Goal: Task Accomplishment & Management: Use online tool/utility

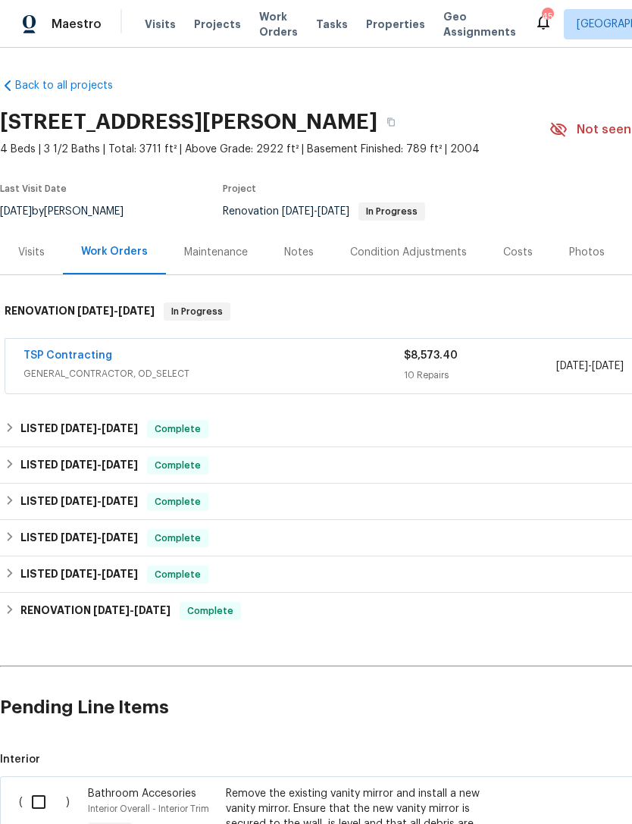
click at [263, 366] on span "GENERAL_CONTRACTOR, OD_SELECT" at bounding box center [213, 373] width 380 height 15
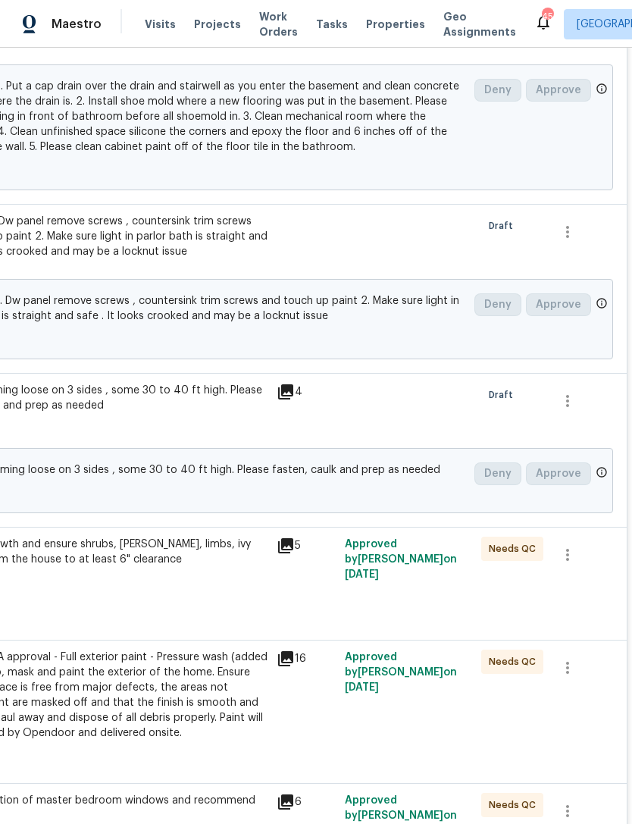
scroll to position [687, 224]
click at [571, 396] on icon "button" at bounding box center [568, 401] width 18 height 18
click at [487, 417] on div at bounding box center [316, 412] width 632 height 824
click at [566, 233] on icon "button" at bounding box center [568, 232] width 18 height 18
click at [510, 266] on div at bounding box center [316, 412] width 632 height 824
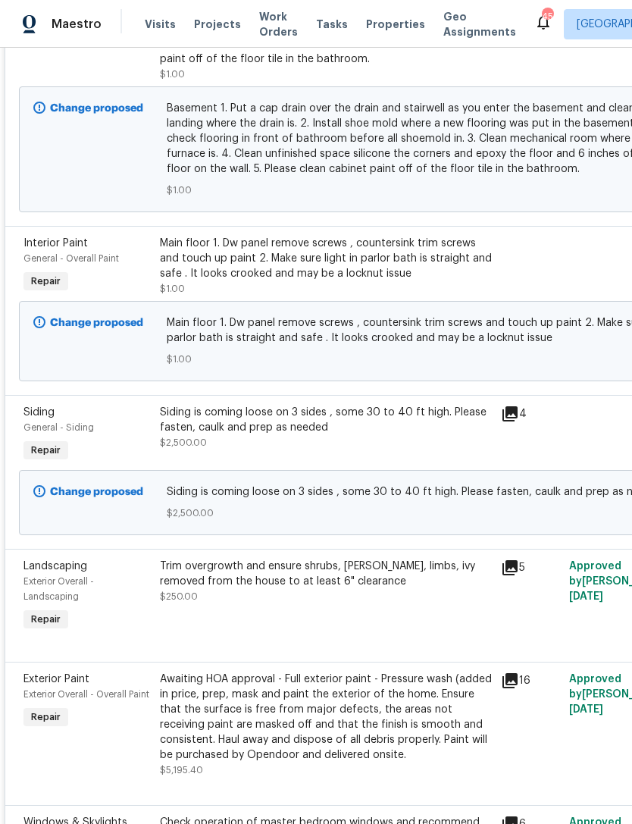
scroll to position [666, 2]
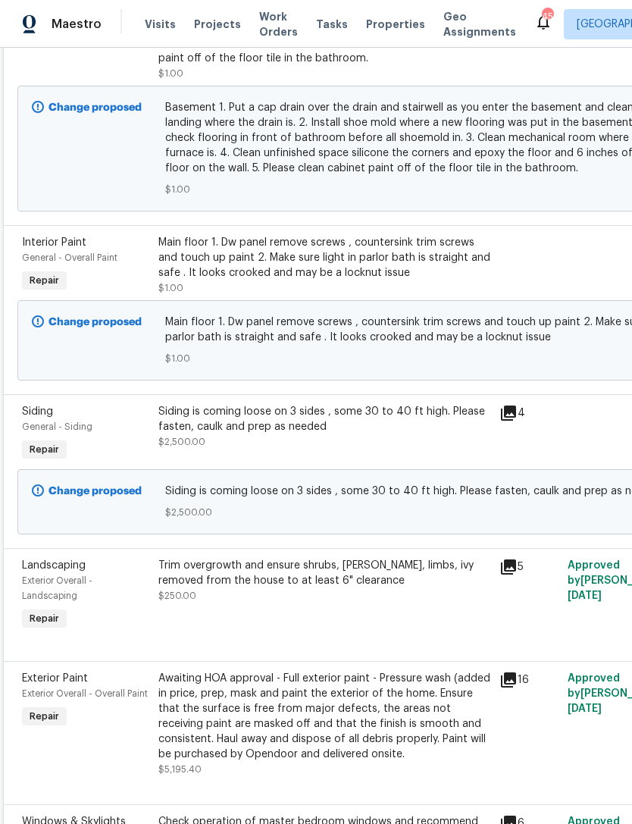
click at [381, 327] on span "Main floor 1. Dw panel remove screws , countersink trim screws and touch up pai…" at bounding box center [427, 330] width 524 height 30
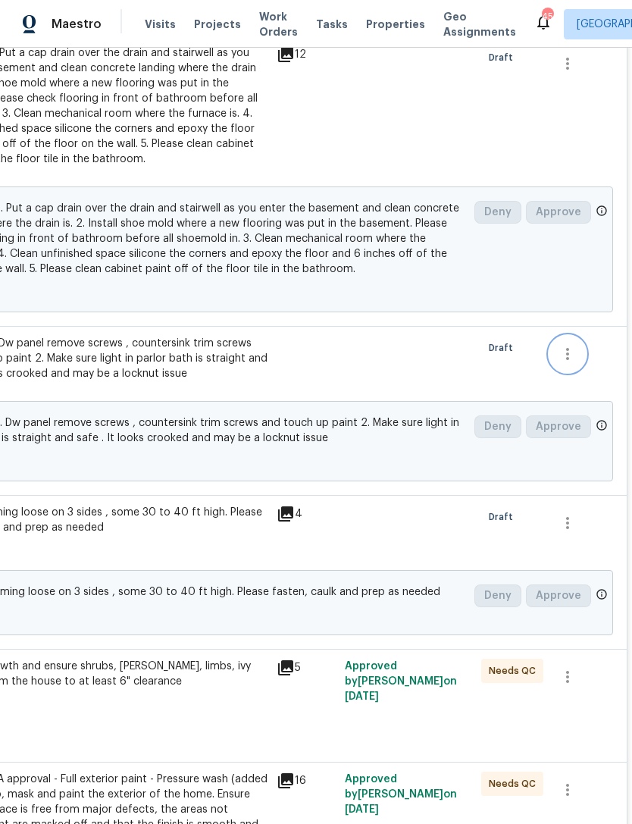
click at [575, 355] on icon "button" at bounding box center [568, 354] width 18 height 18
click at [412, 361] on div at bounding box center [316, 412] width 632 height 824
click at [335, 427] on span "Main floor 1. Dw panel remove screws , countersink trim screws and touch up pai…" at bounding box center [204, 430] width 524 height 30
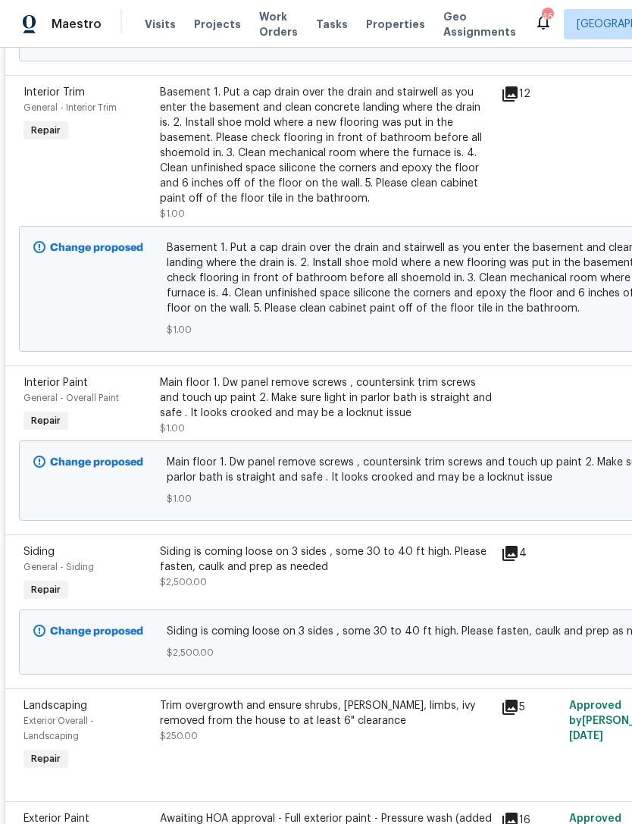
scroll to position [525, 0]
click at [623, 278] on span "Basement 1. Put a cap drain over the drain and stairwell as you enter the basem…" at bounding box center [429, 279] width 524 height 76
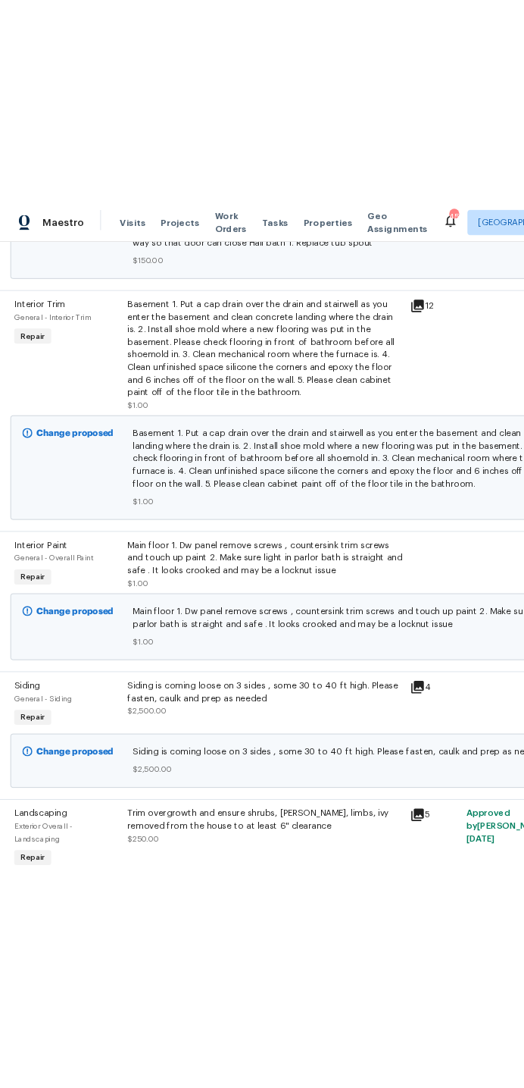
scroll to position [497, 5]
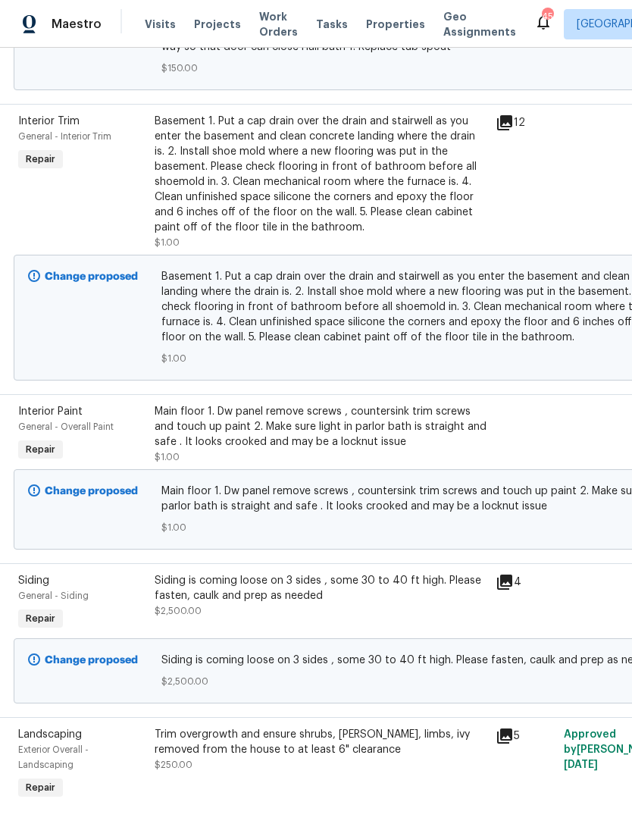
click at [377, 308] on span "Basement 1. Put a cap drain over the drain and stairwell as you enter the basem…" at bounding box center [423, 307] width 524 height 76
click at [390, 327] on span "Basement 1. Put a cap drain over the drain and stairwell as you enter the basem…" at bounding box center [423, 307] width 524 height 76
click at [365, 205] on div "Basement 1. Put a cap drain over the drain and stairwell as you enter the basem…" at bounding box center [321, 174] width 332 height 121
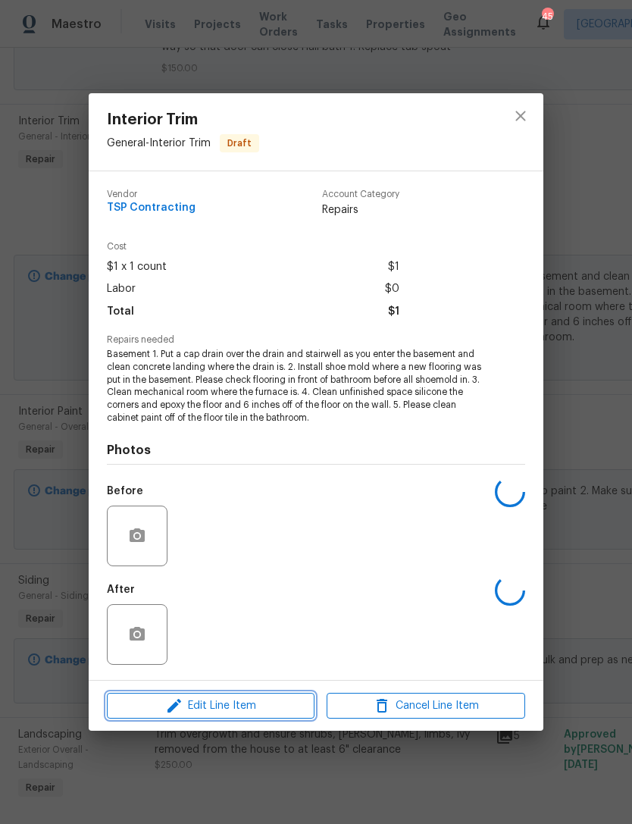
click at [253, 703] on span "Edit Line Item" at bounding box center [210, 705] width 199 height 19
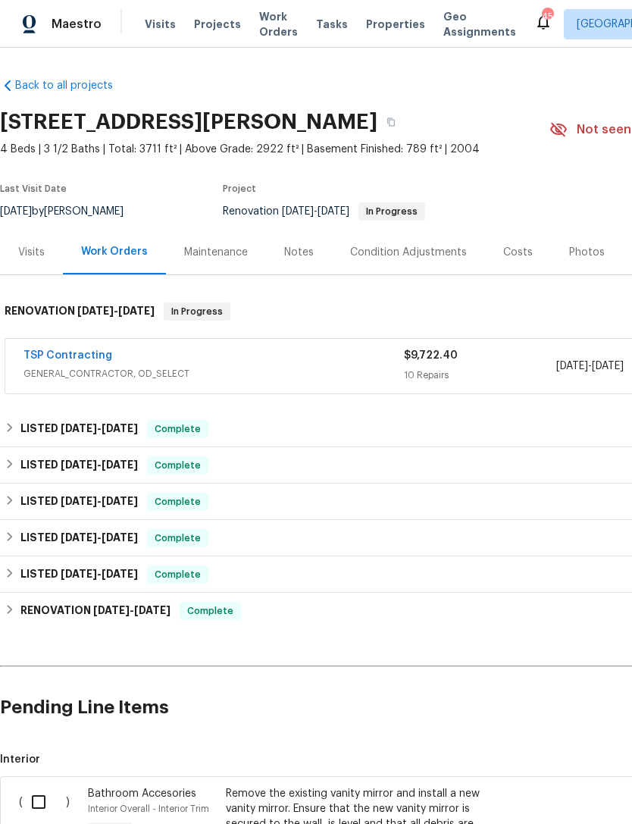
click at [199, 359] on div "TSP Contracting" at bounding box center [213, 357] width 380 height 18
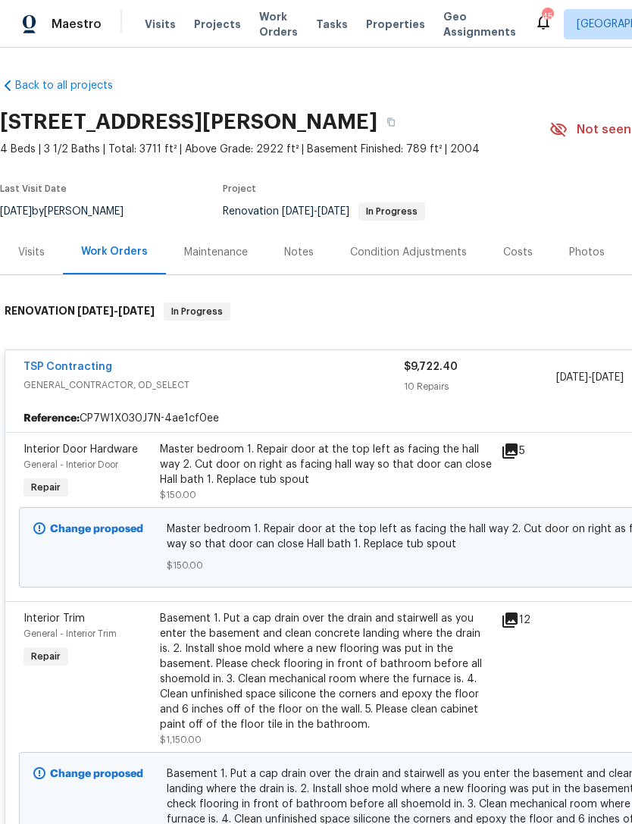
click at [77, 363] on link "TSP Contracting" at bounding box center [67, 367] width 89 height 11
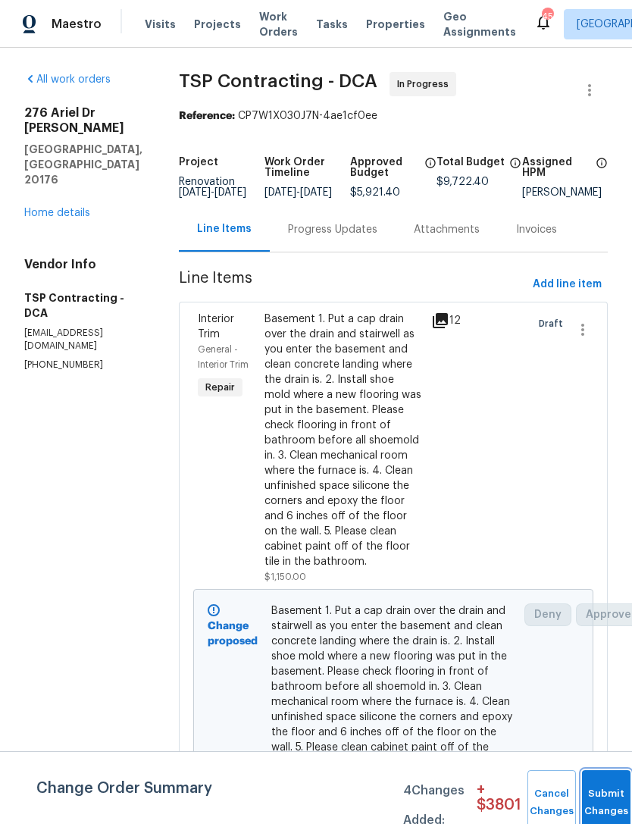
click at [612, 794] on button "Submit Changes" at bounding box center [606, 802] width 49 height 65
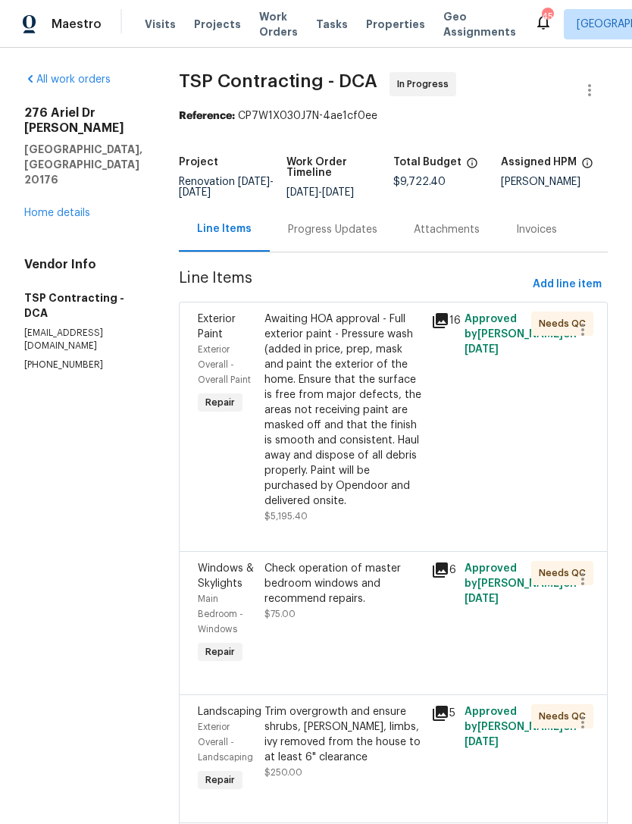
click at [46, 82] on link "All work orders" at bounding box center [67, 79] width 86 height 11
